Goal: Task Accomplishment & Management: Manage account settings

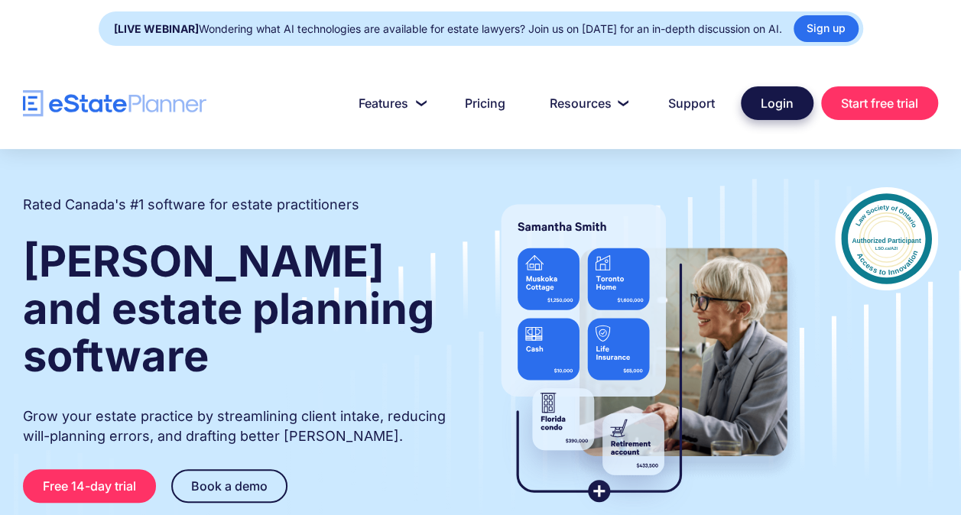
click at [784, 98] on link "Login" at bounding box center [777, 103] width 73 height 34
click at [774, 105] on link "Login" at bounding box center [777, 103] width 73 height 34
click at [782, 95] on link "Login" at bounding box center [777, 103] width 73 height 34
